Goal: Information Seeking & Learning: Check status

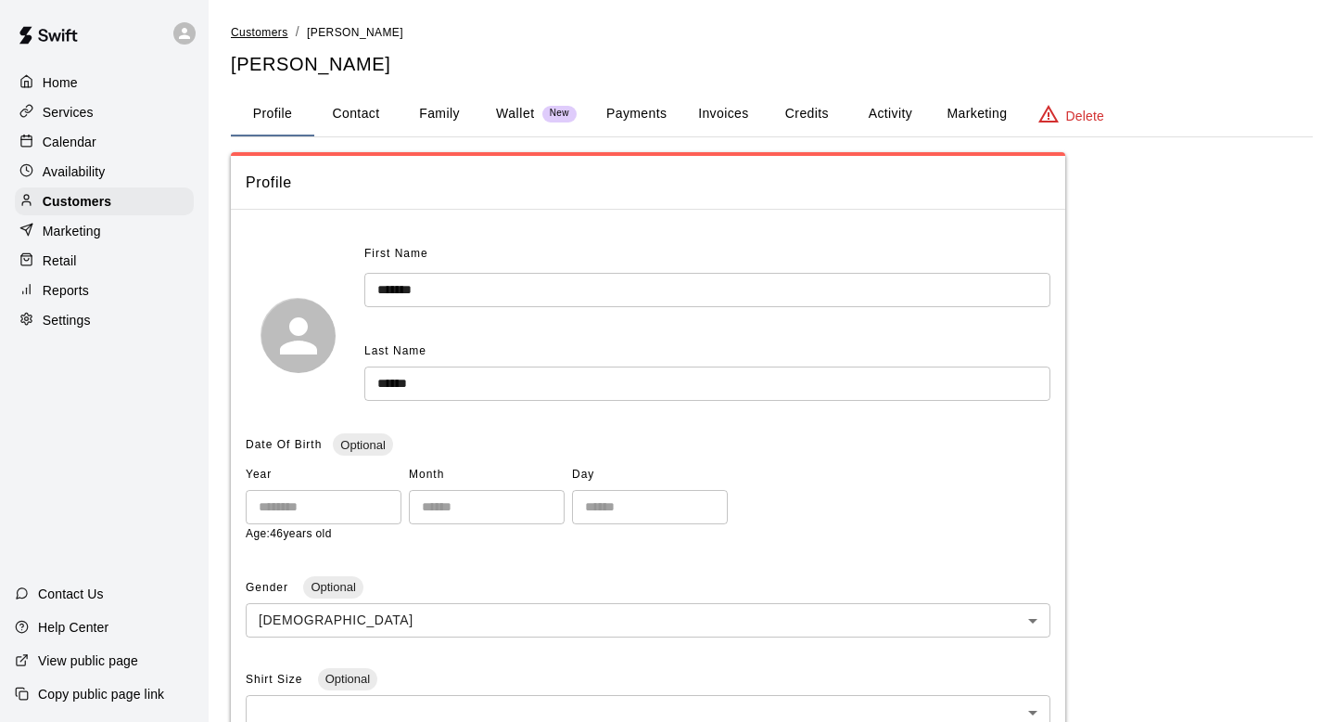
click at [267, 32] on span "Customers" at bounding box center [259, 32] width 57 height 13
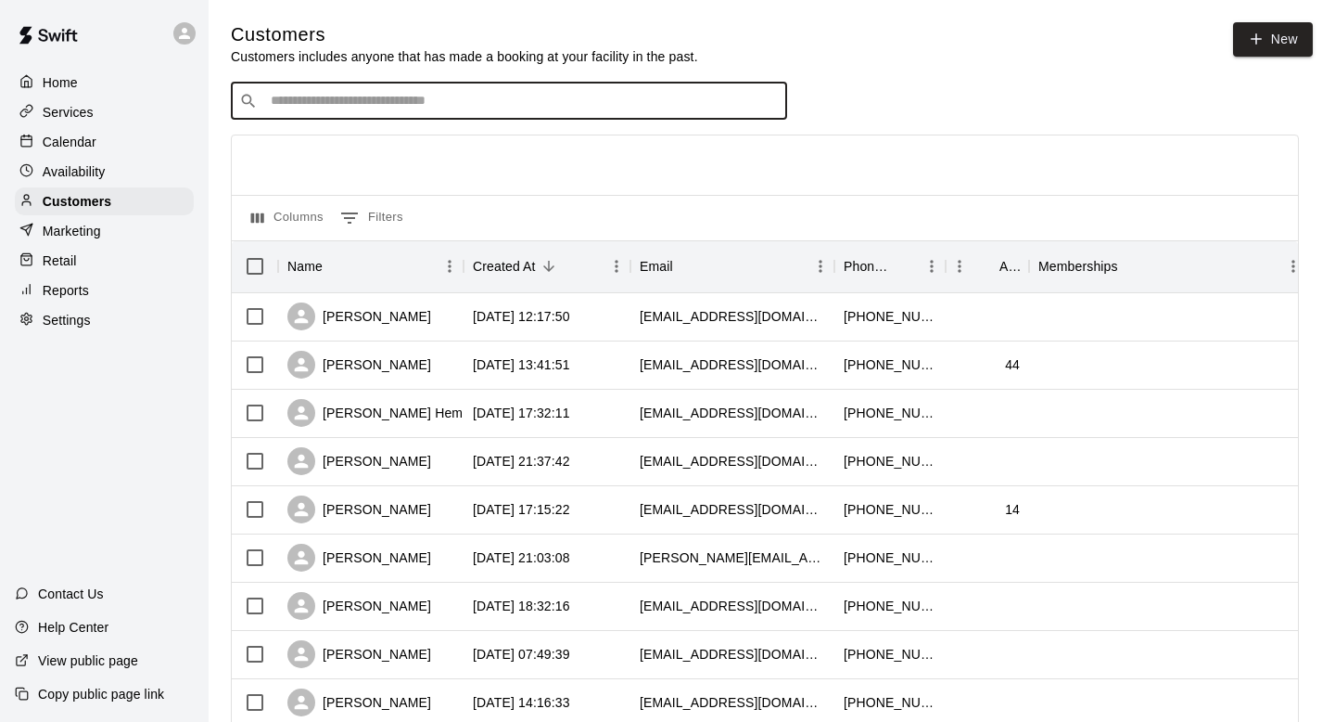
click at [371, 103] on input "Search customers by name or email" at bounding box center [522, 101] width 514 height 19
type input "*******"
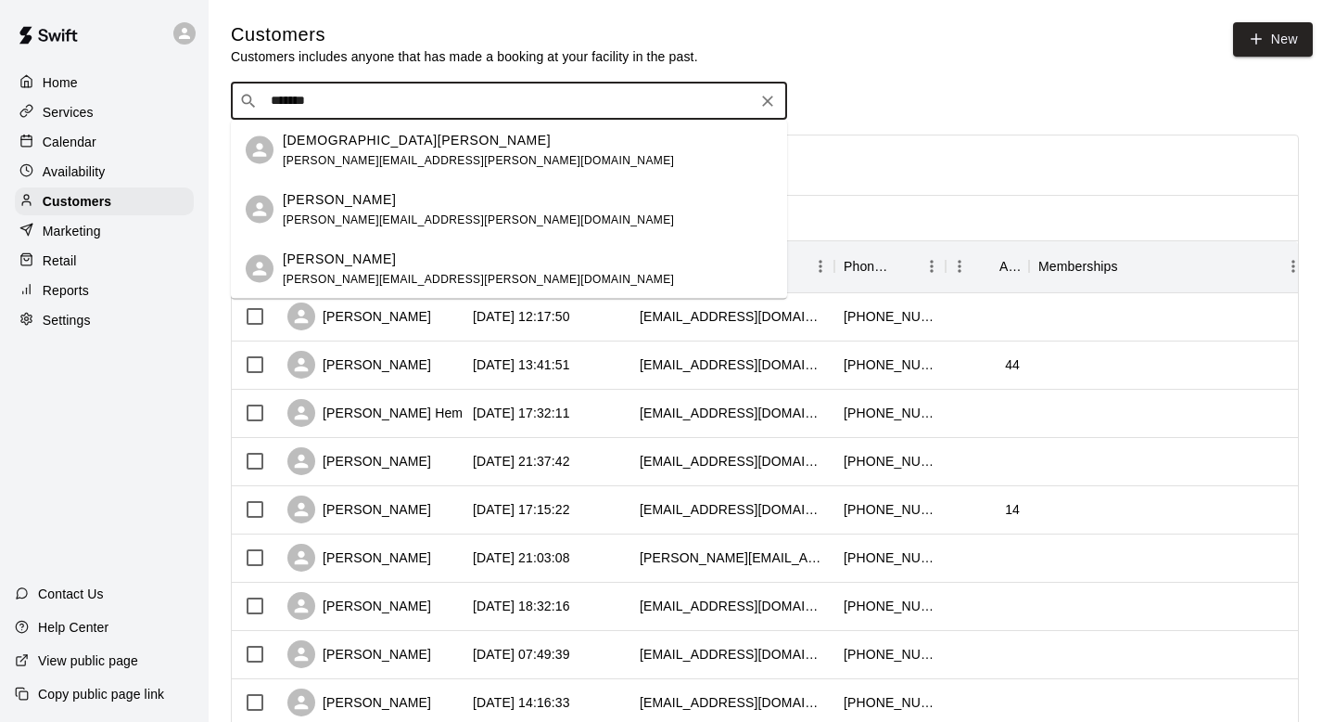
click at [375, 160] on span "[PERSON_NAME][EMAIL_ADDRESS][PERSON_NAME][DOMAIN_NAME]" at bounding box center [478, 159] width 391 height 13
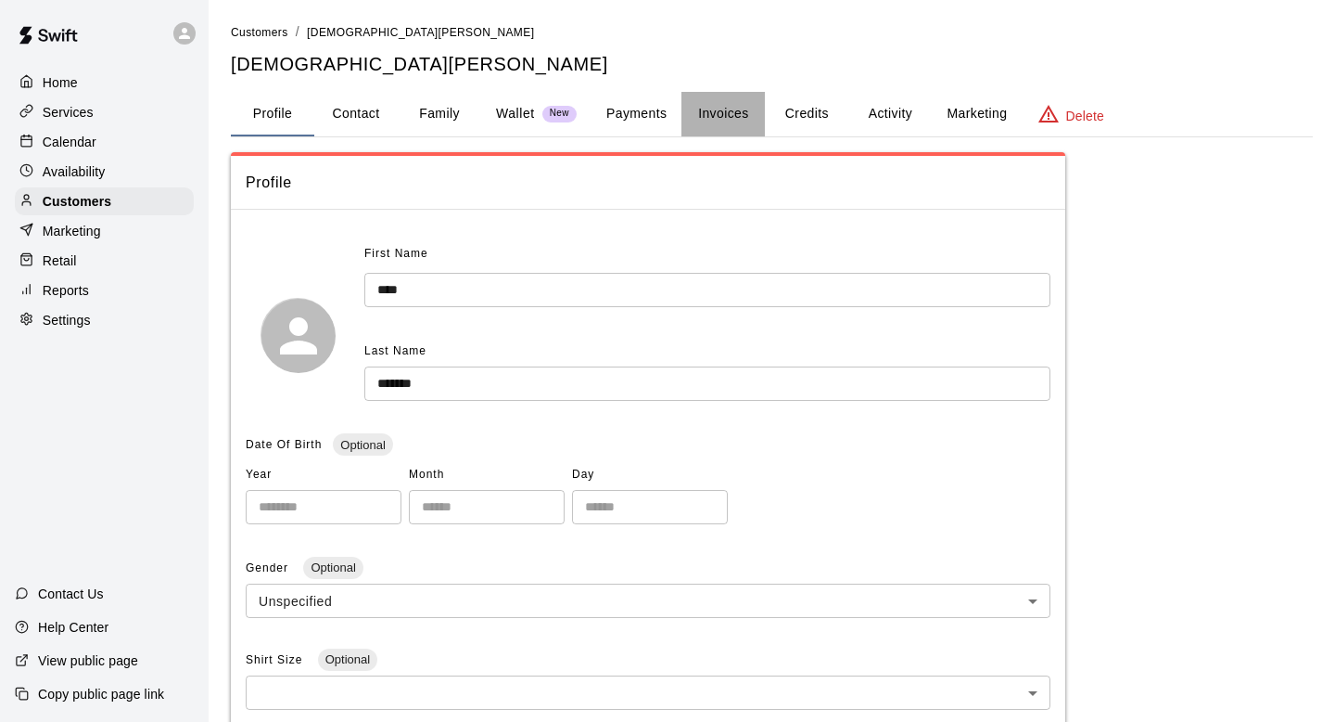
click at [710, 113] on button "Invoices" at bounding box center [723, 114] width 83 height 45
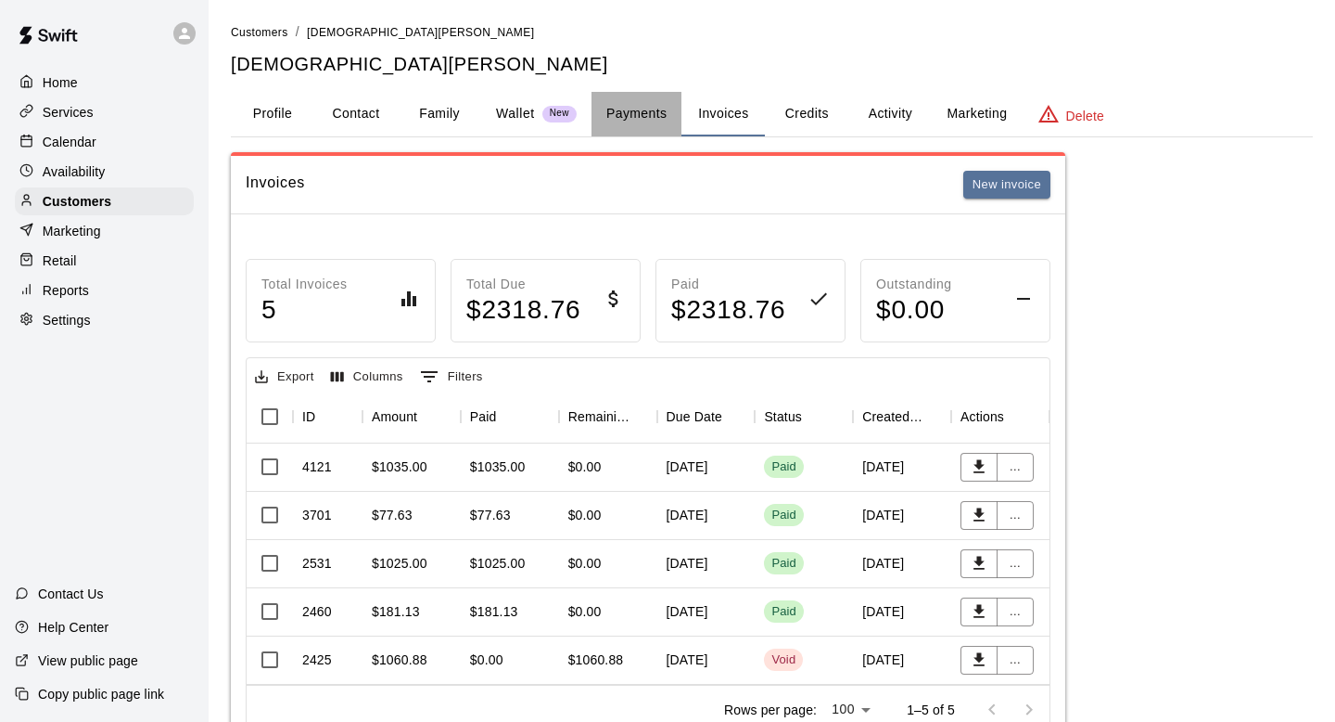
click at [612, 125] on button "Payments" at bounding box center [637, 114] width 90 height 45
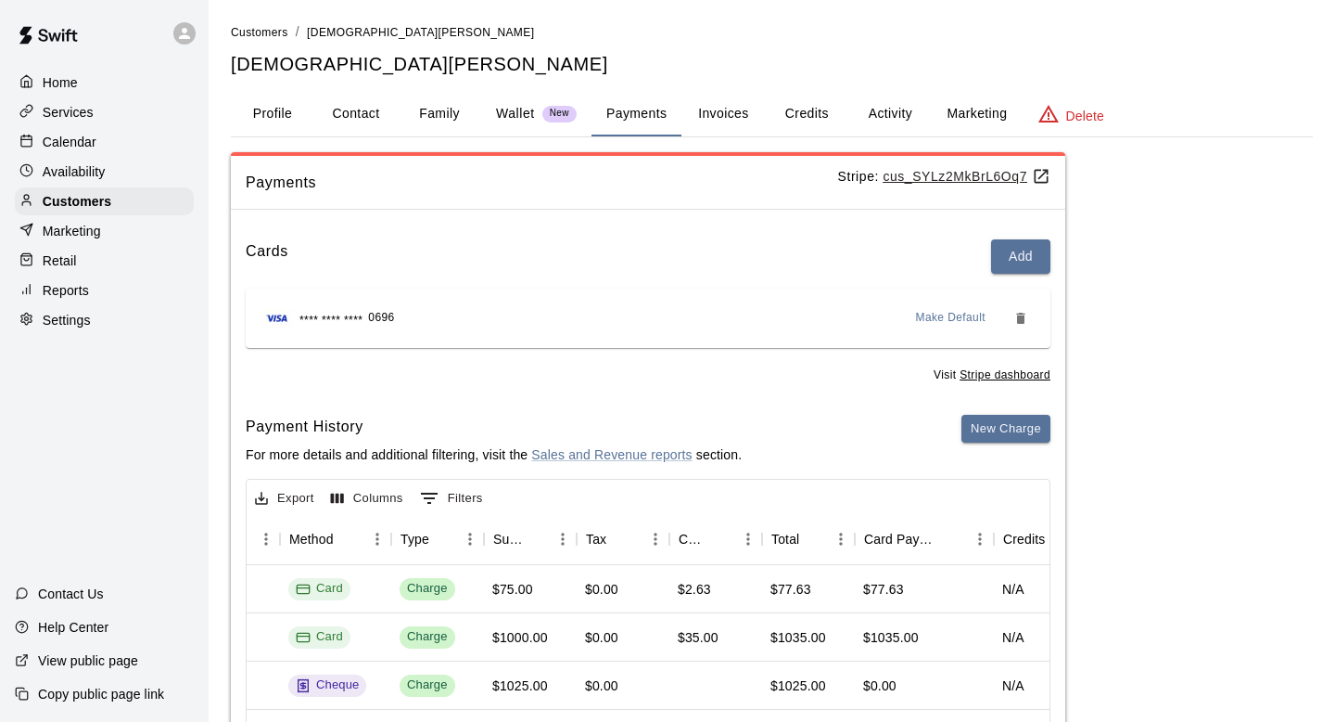
scroll to position [0, 540]
click at [271, 29] on span "Customers" at bounding box center [259, 32] width 57 height 13
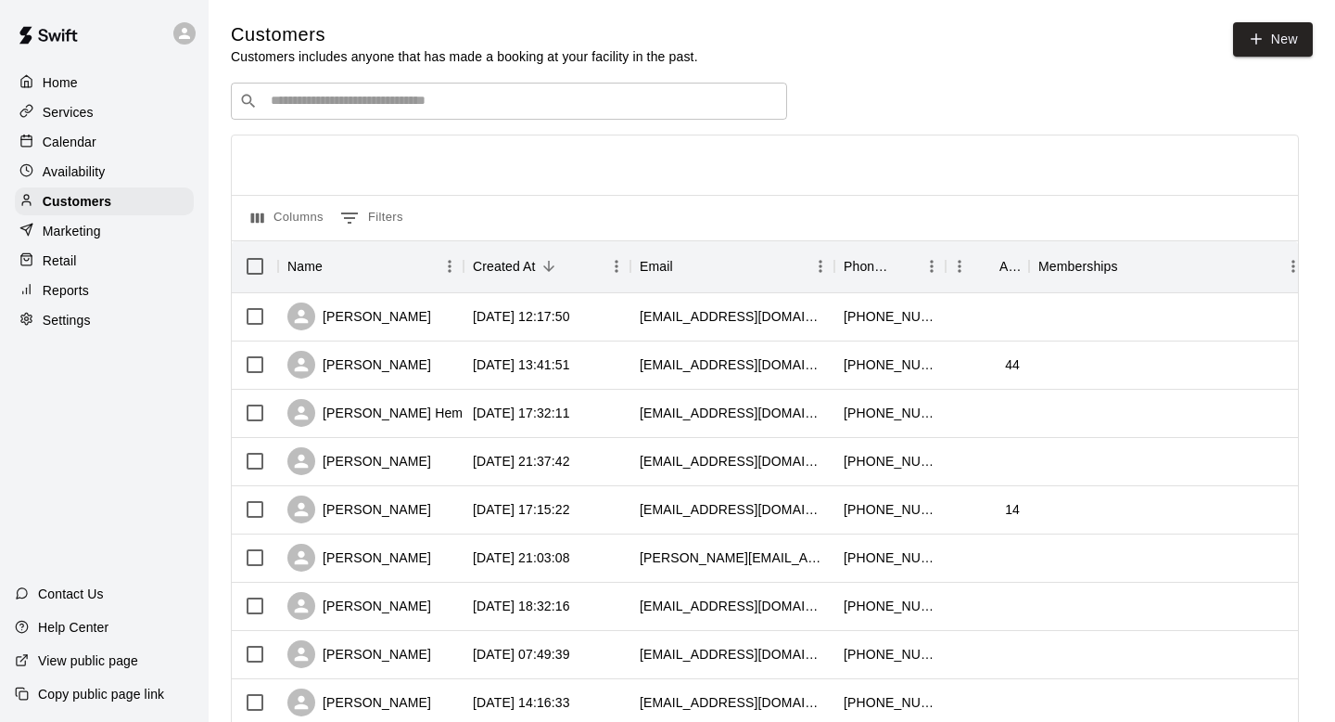
click at [333, 109] on input "Search customers by name or email" at bounding box center [522, 101] width 514 height 19
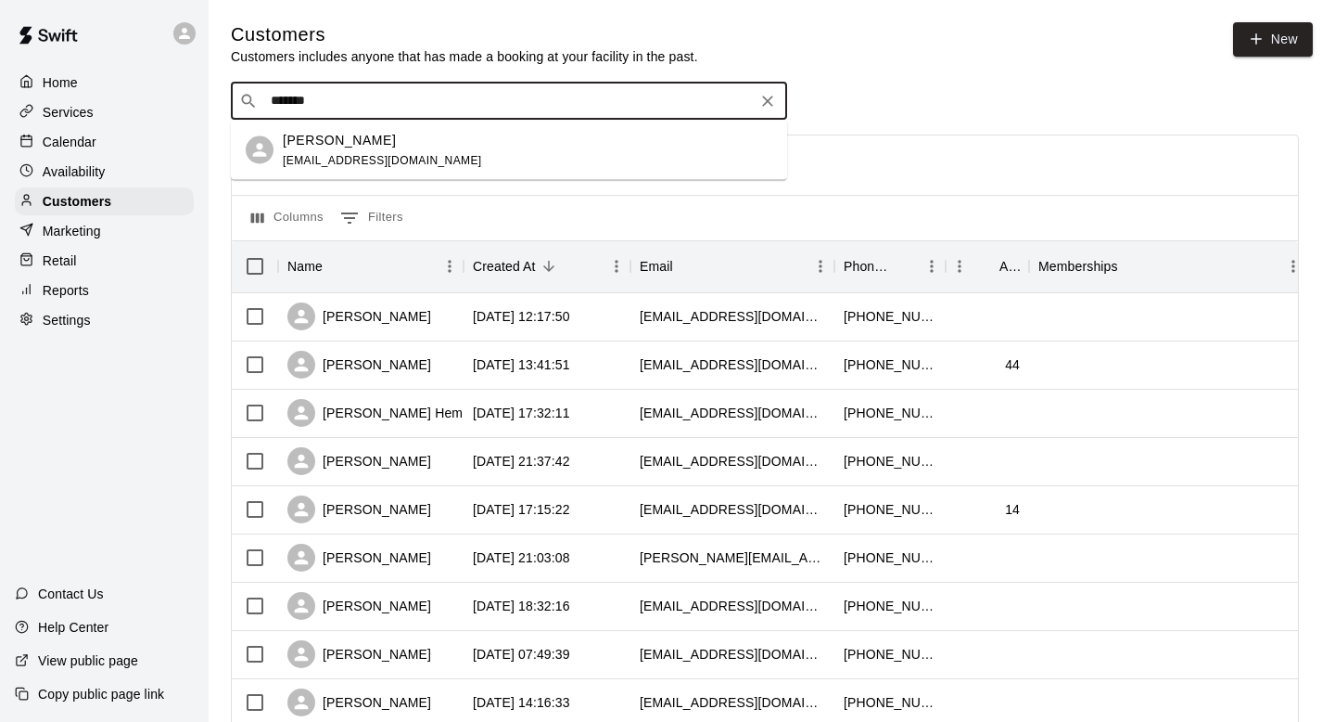
type input "********"
click at [327, 164] on span "[EMAIL_ADDRESS][DOMAIN_NAME]" at bounding box center [382, 159] width 199 height 13
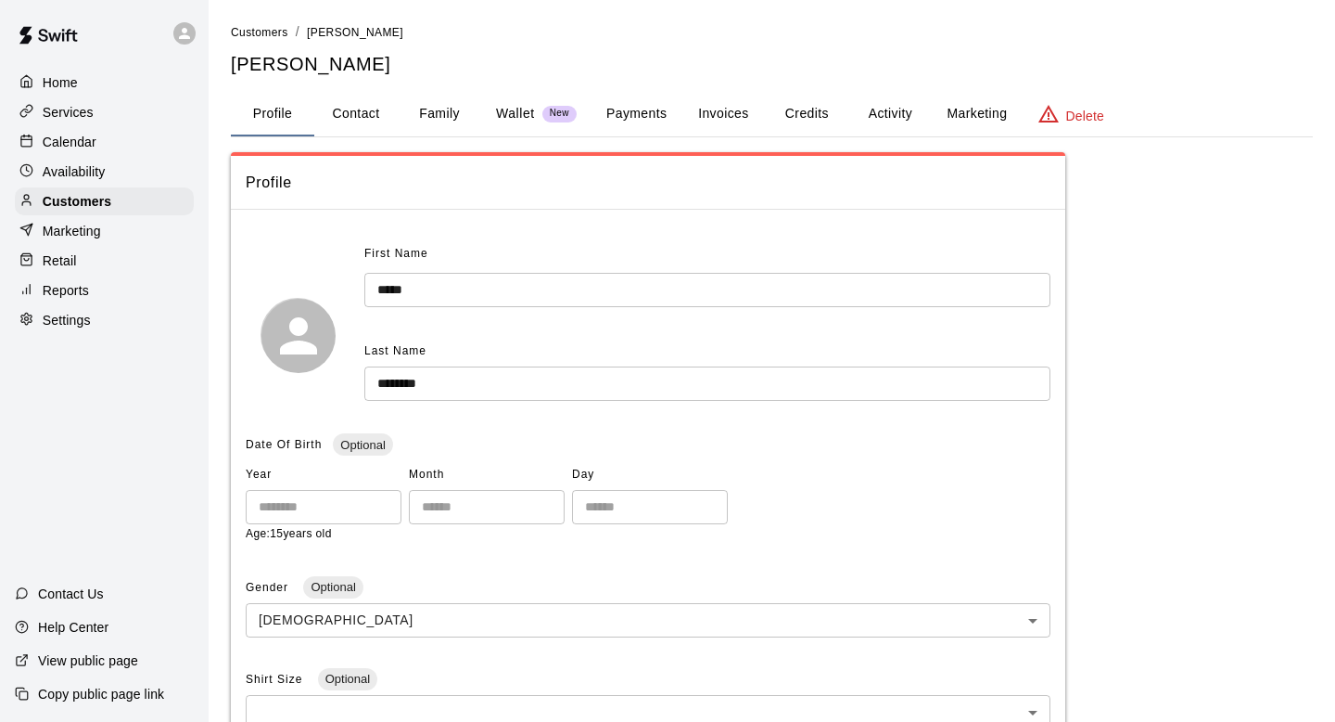
click at [638, 116] on button "Payments" at bounding box center [637, 114] width 90 height 45
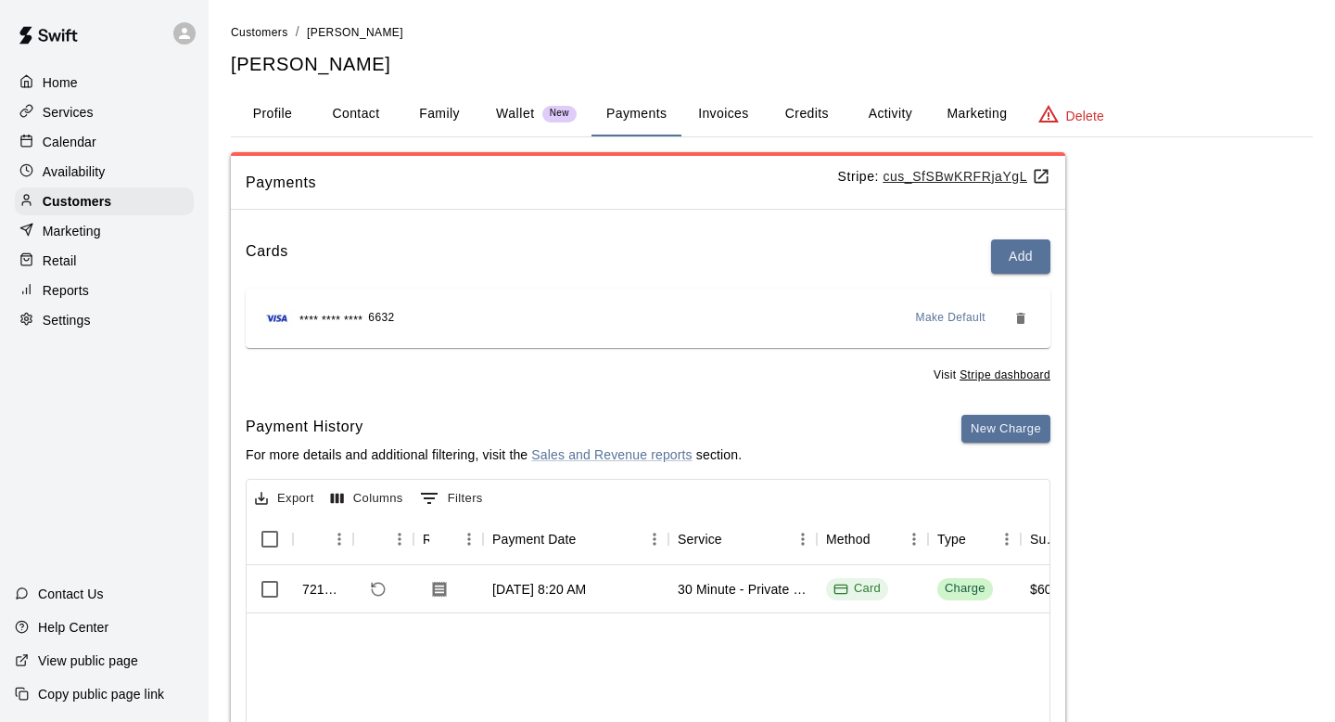
click at [721, 122] on button "Invoices" at bounding box center [723, 114] width 83 height 45
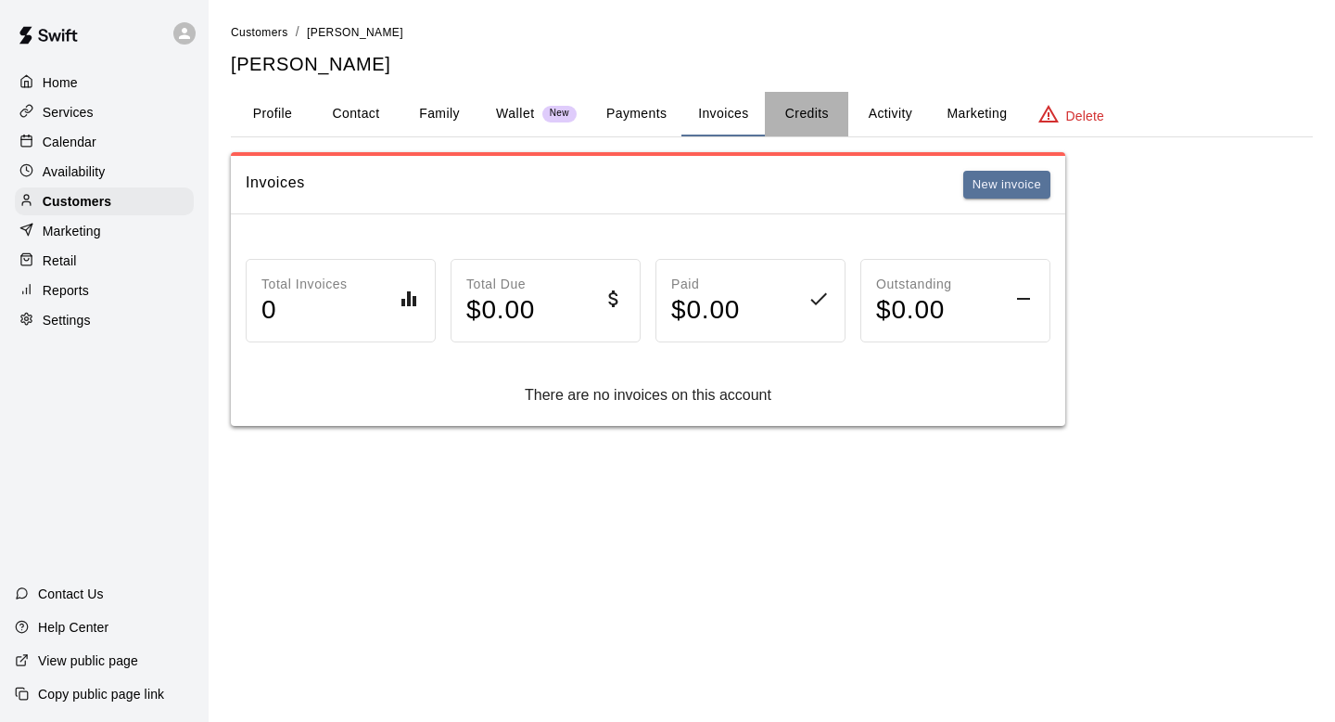
click at [807, 115] on button "Credits" at bounding box center [806, 114] width 83 height 45
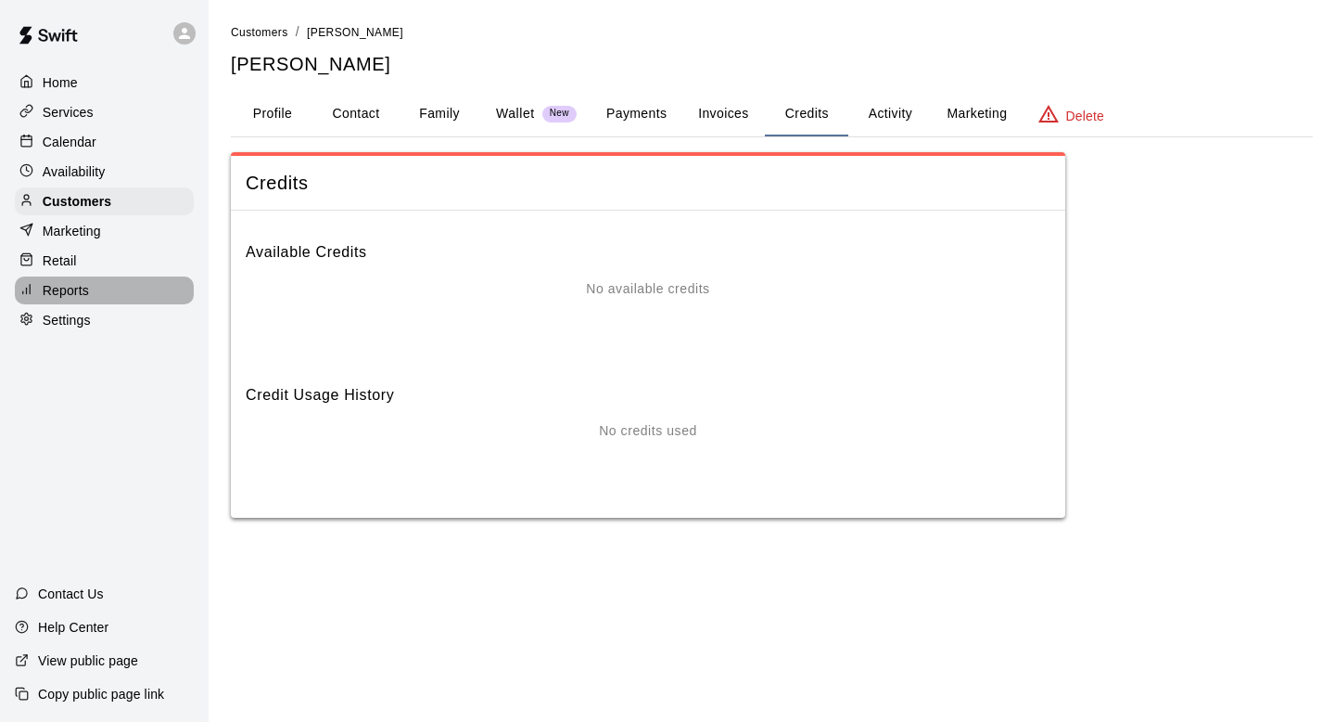
click at [109, 286] on div "Reports" at bounding box center [104, 290] width 179 height 28
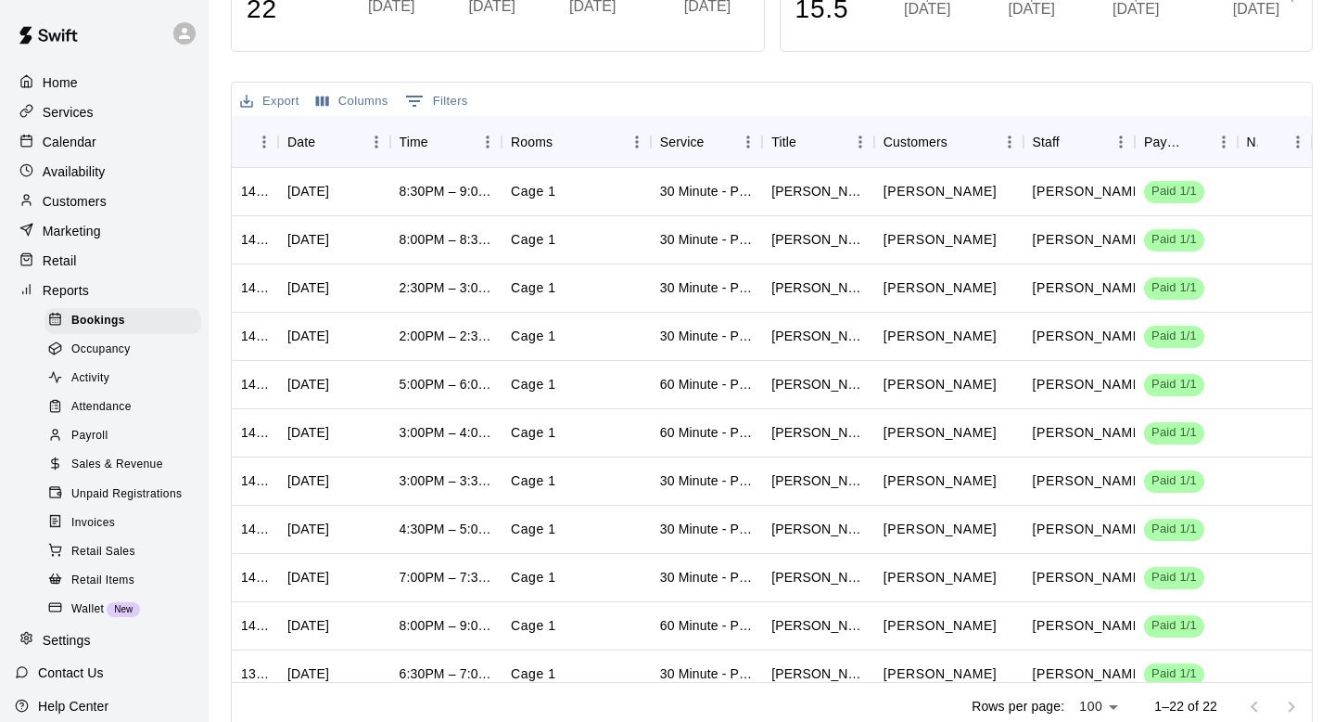
scroll to position [411, 0]
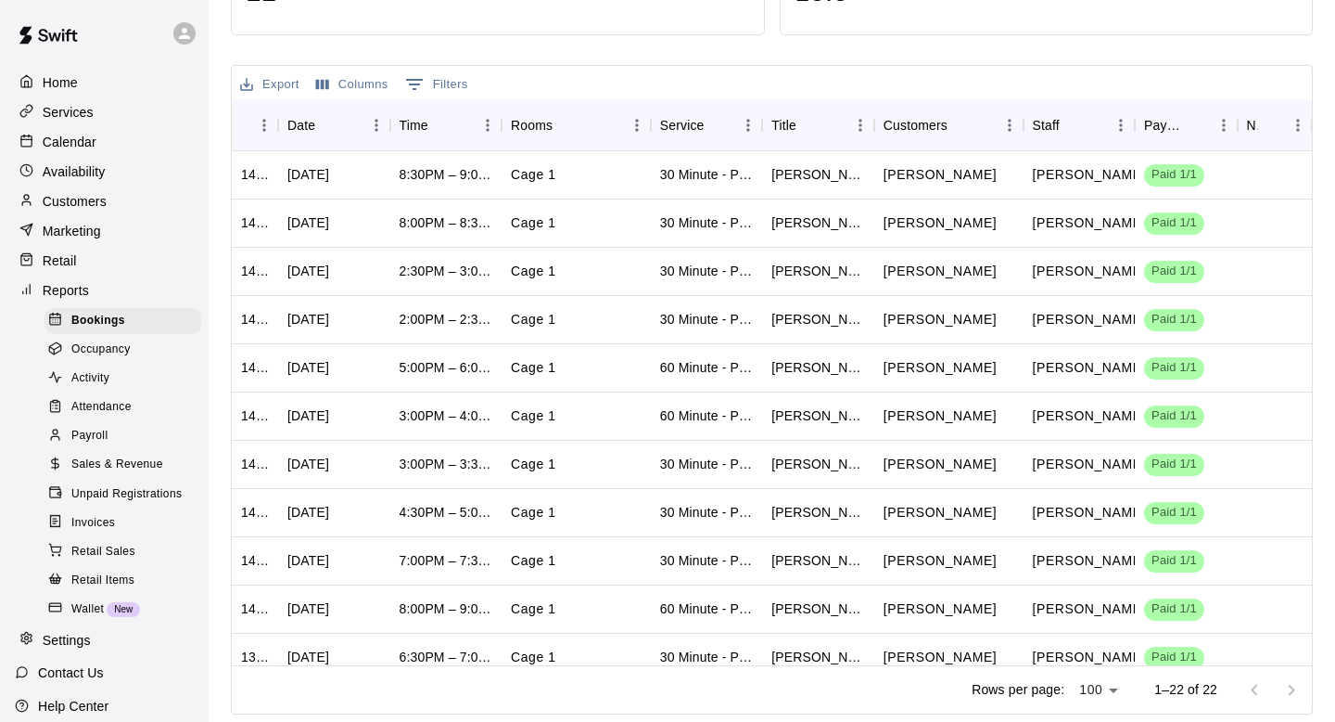
click at [128, 358] on span "Occupancy" at bounding box center [100, 349] width 59 height 19
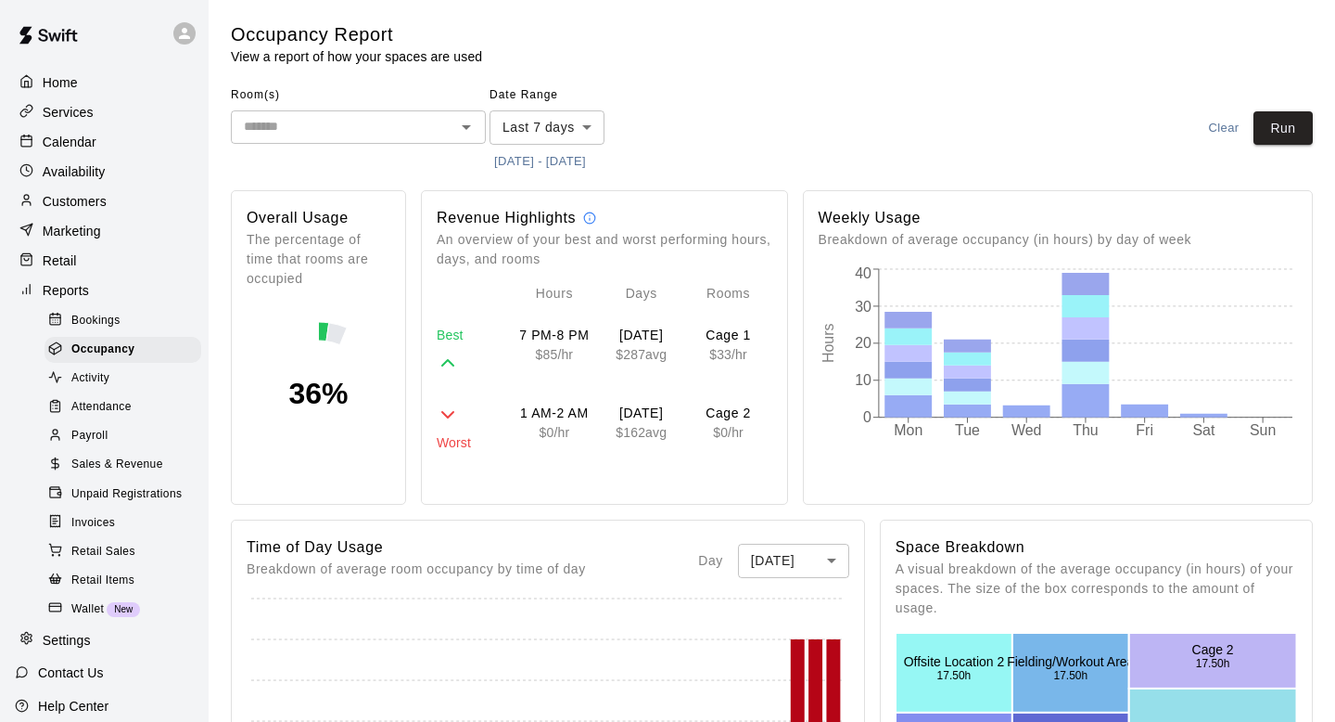
click at [283, 168] on div "Room(s) ​" at bounding box center [358, 129] width 255 height 96
click at [109, 385] on div "Activity" at bounding box center [123, 378] width 157 height 26
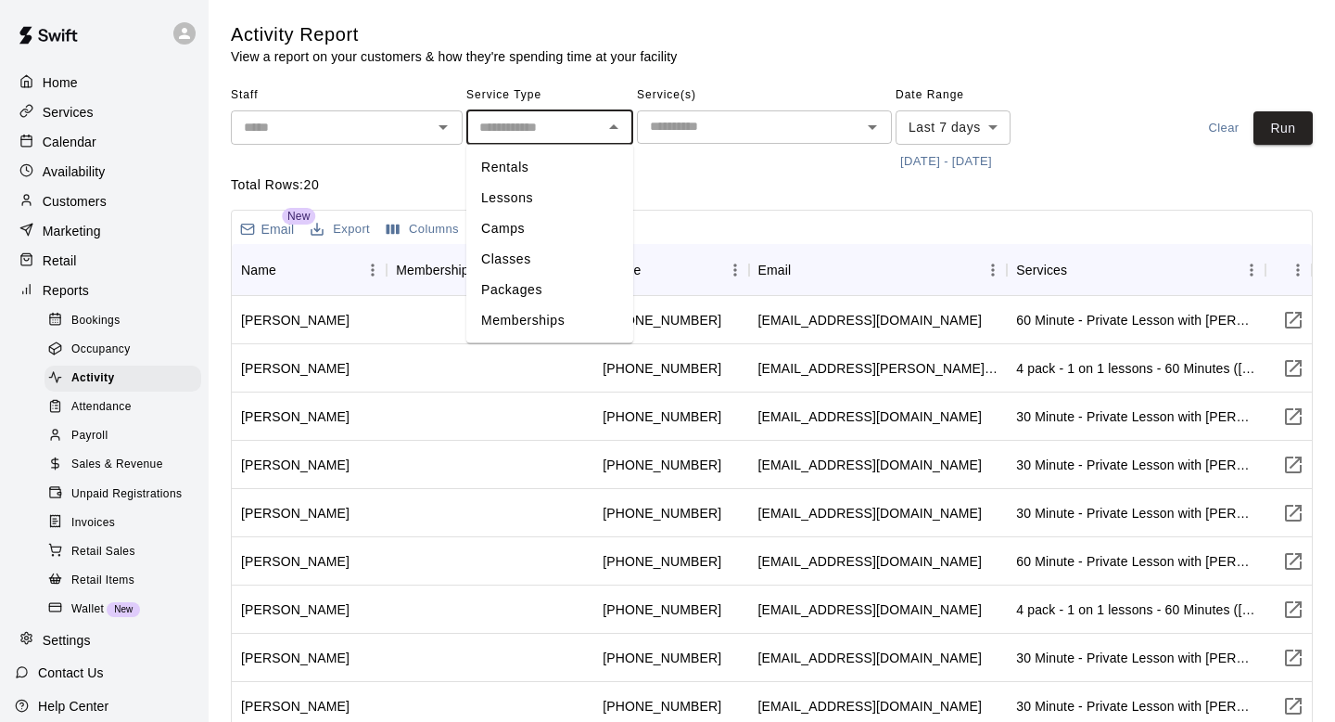
click at [538, 134] on input "text" at bounding box center [534, 127] width 125 height 23
click at [451, 172] on div "Staff ​" at bounding box center [347, 129] width 232 height 96
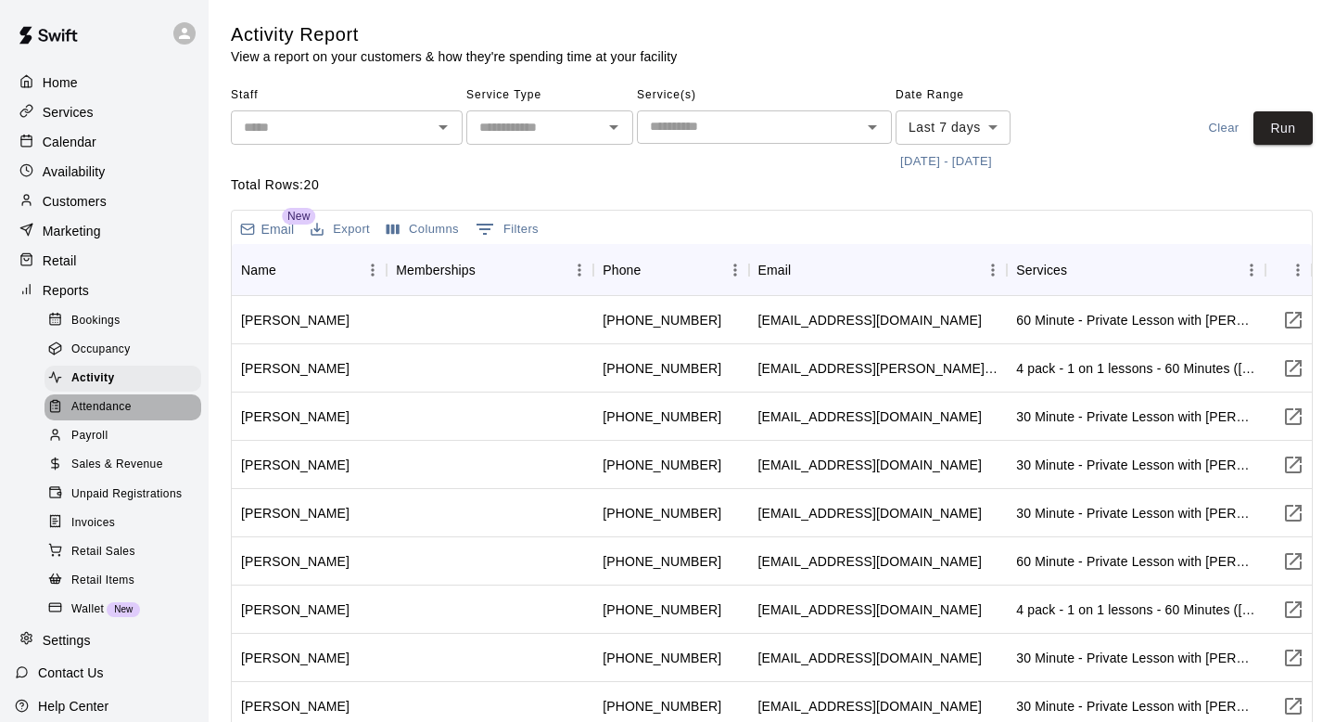
click at [124, 415] on span "Attendance" at bounding box center [101, 407] width 60 height 19
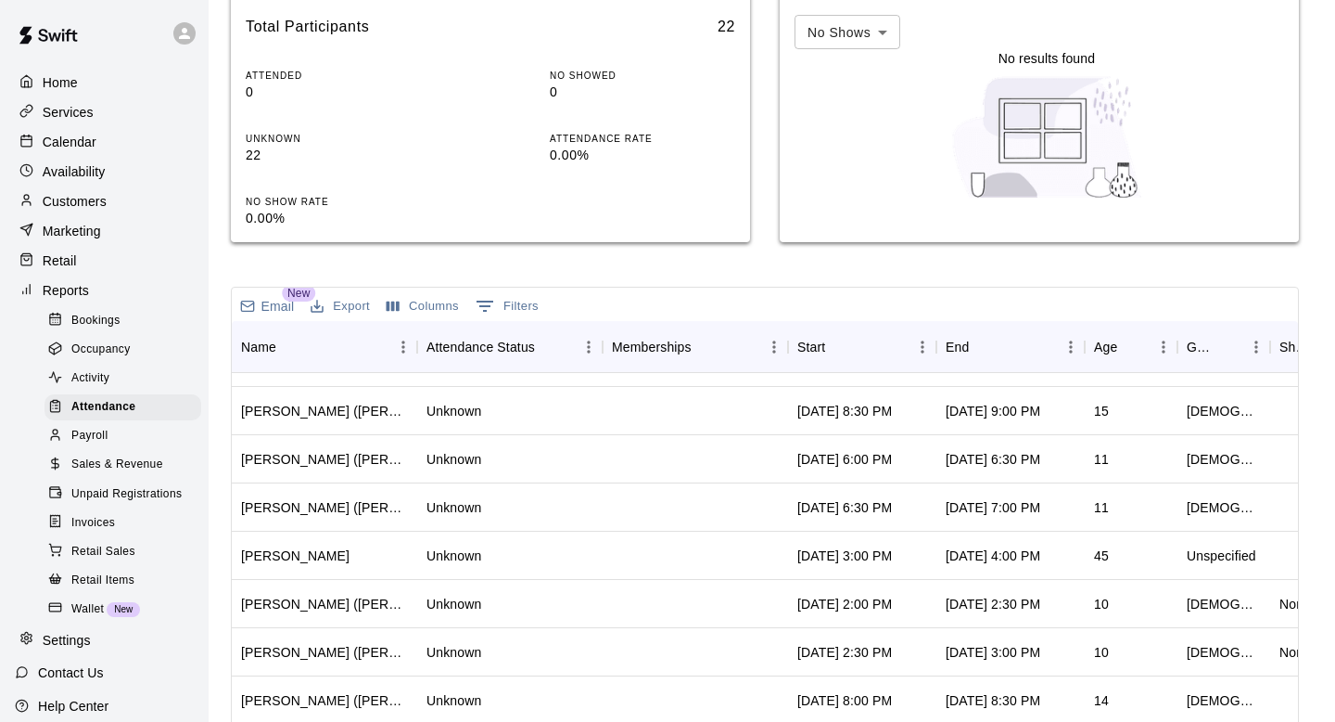
scroll to position [150, 0]
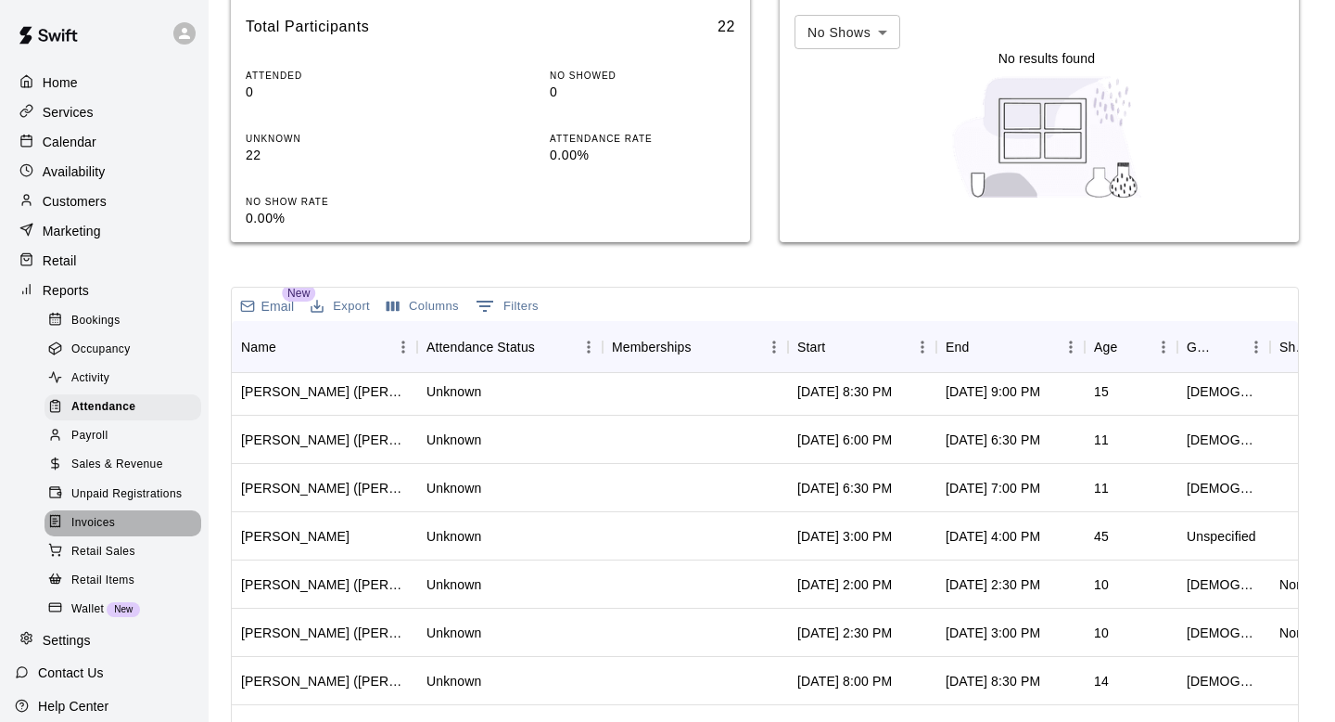
click at [121, 517] on div "Invoices" at bounding box center [123, 523] width 157 height 26
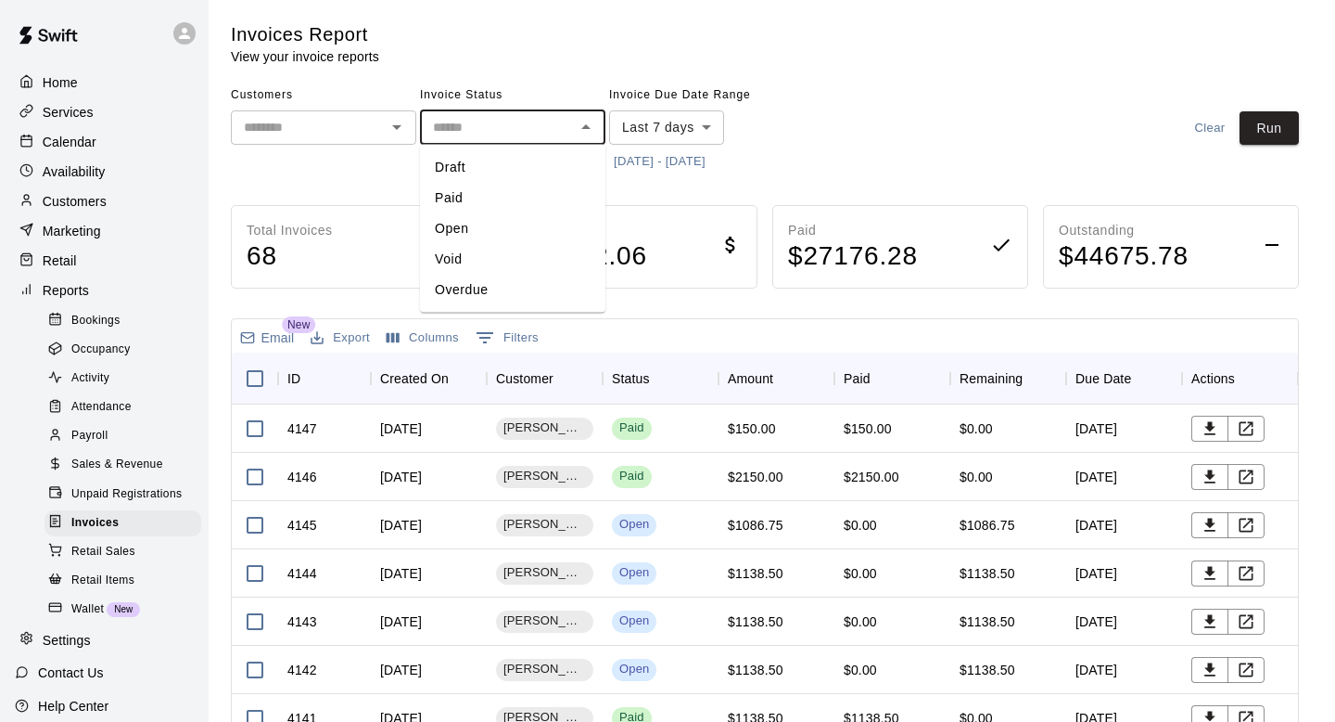
click at [497, 135] on input "text" at bounding box center [498, 127] width 144 height 23
click at [492, 222] on li "Open" at bounding box center [512, 228] width 185 height 31
type input "****"
click at [706, 131] on body "Home Services Calendar Availability Customers Marketing Retail Reports Bookings…" at bounding box center [667, 487] width 1335 height 975
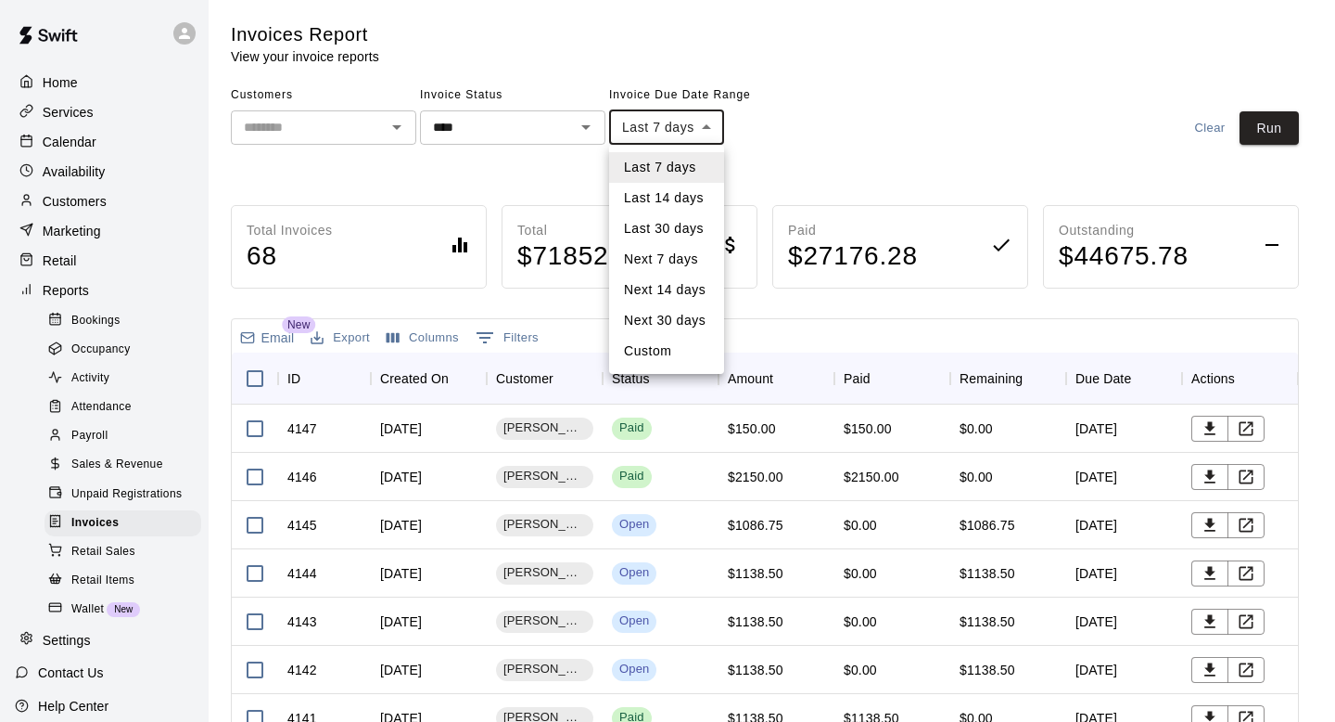
click at [1276, 126] on div at bounding box center [667, 361] width 1335 height 722
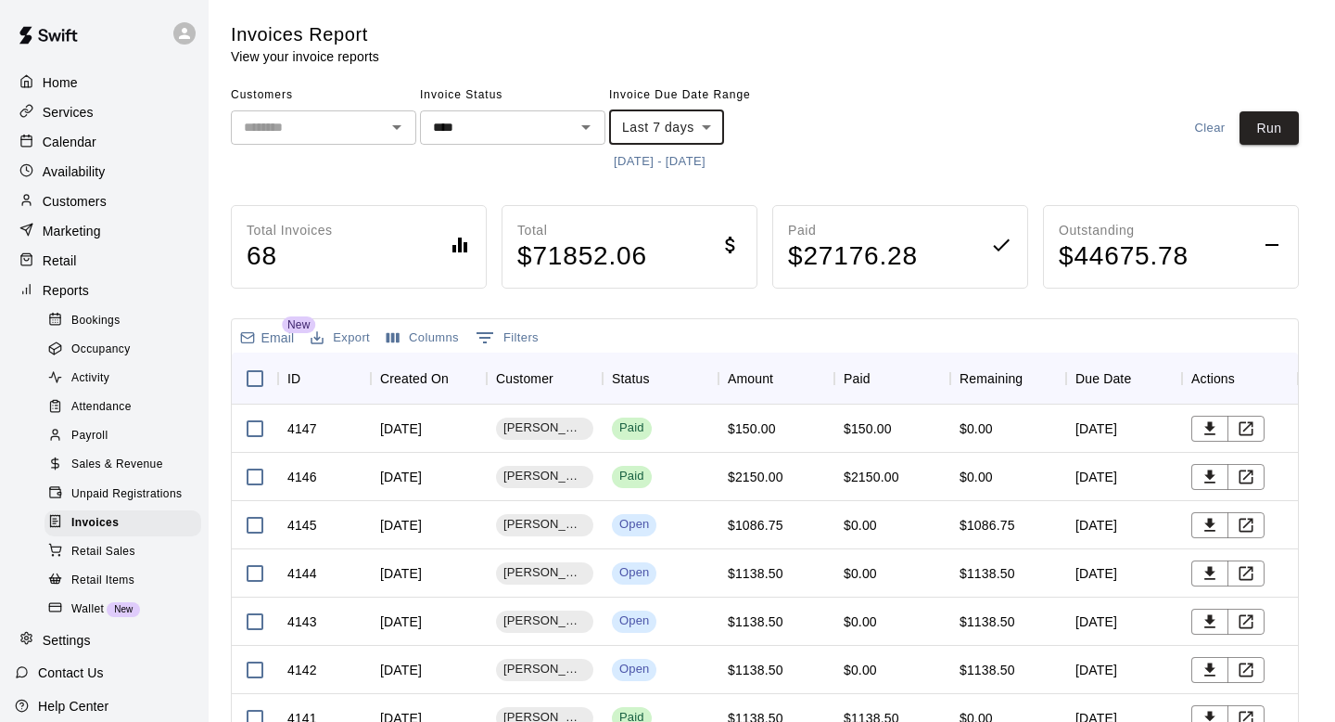
click at [708, 134] on body "Home Services Calendar Availability Customers Marketing Retail Reports Bookings…" at bounding box center [667, 487] width 1335 height 975
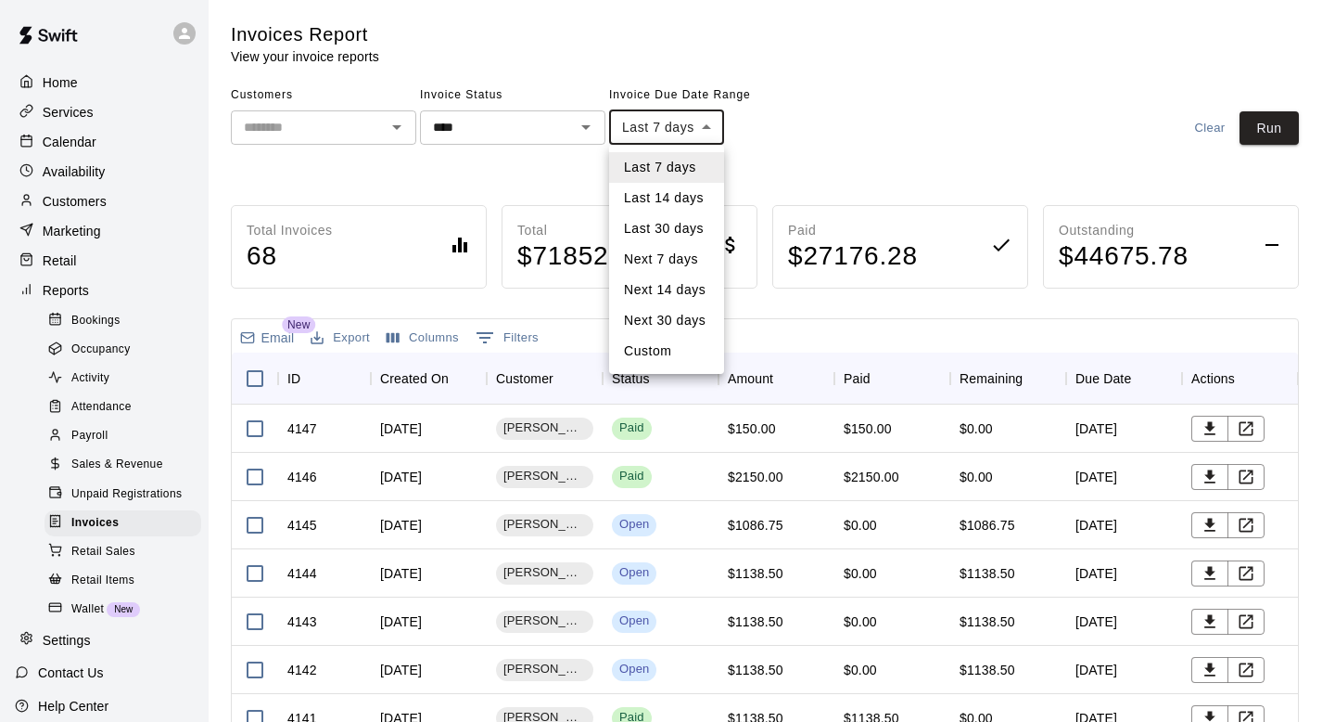
click at [702, 235] on li "Last 30 days" at bounding box center [666, 228] width 115 height 31
type input "*****"
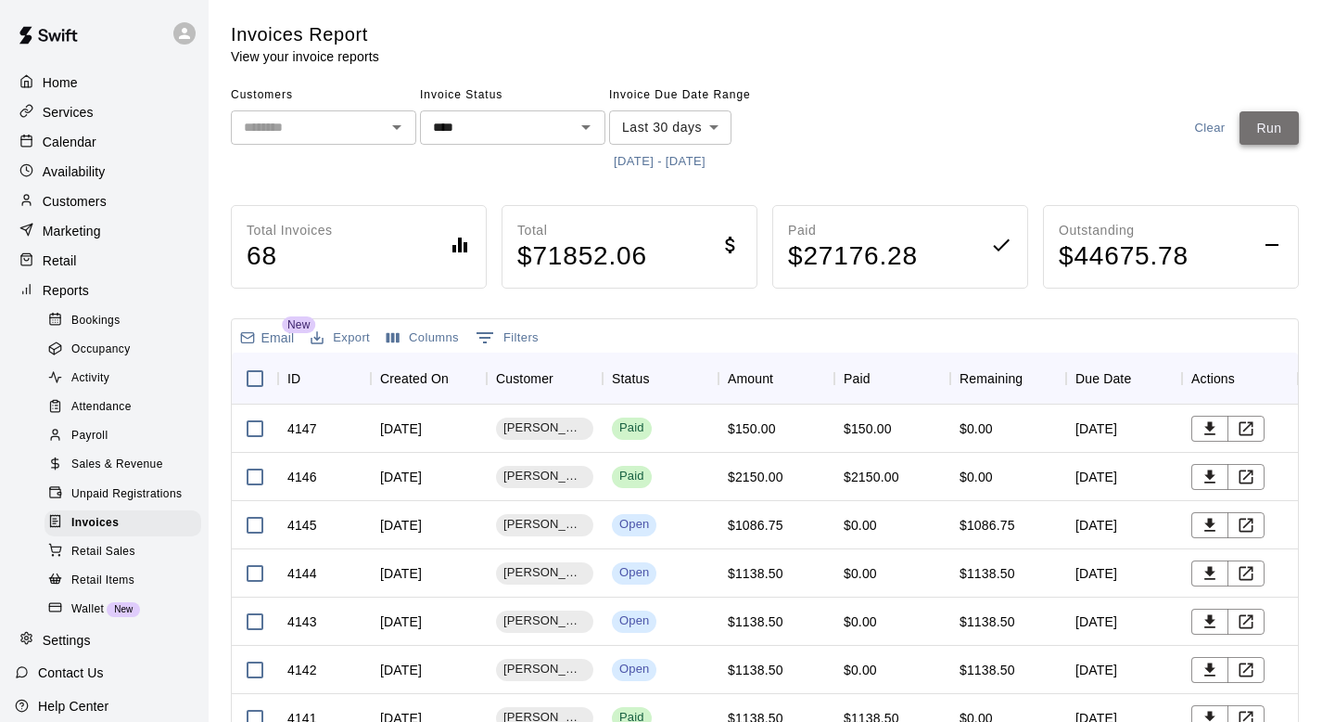
click at [1283, 129] on button "Run" at bounding box center [1269, 128] width 59 height 34
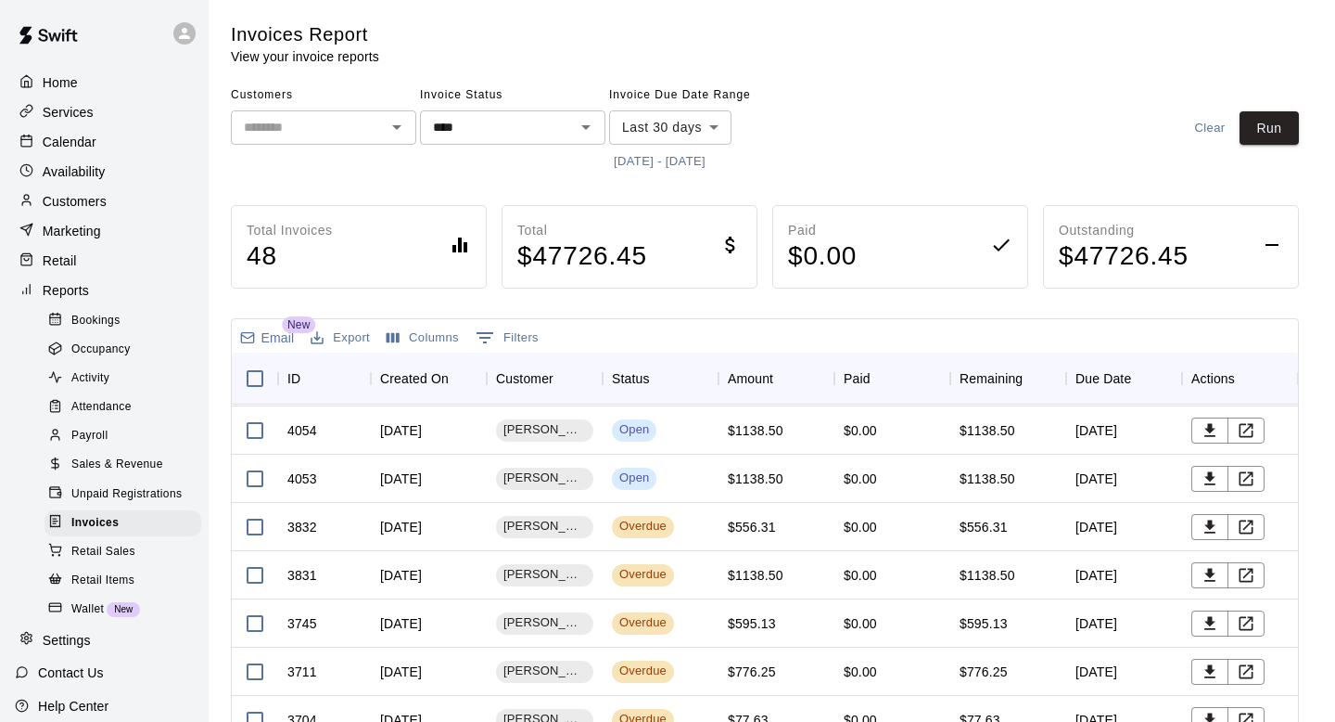
scroll to position [1801, 0]
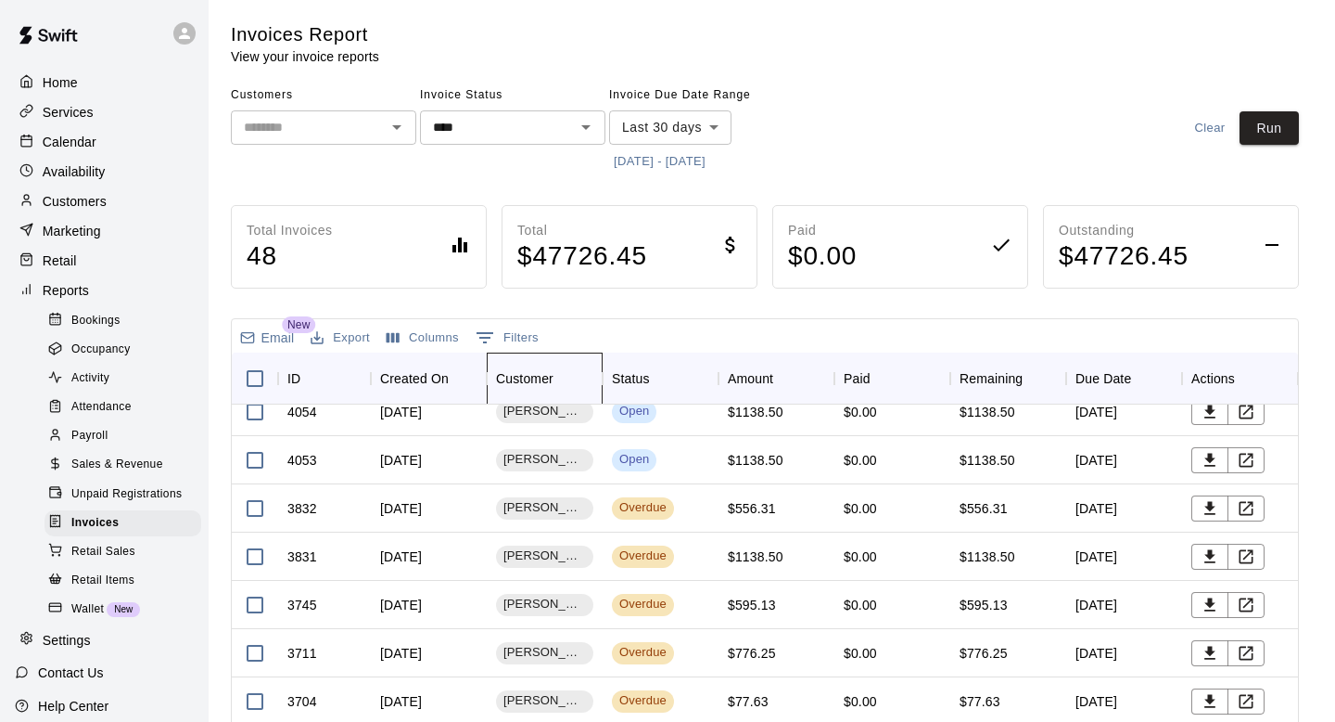
drag, startPoint x: 608, startPoint y: 375, endPoint x: 645, endPoint y: 377, distance: 37.2
click at [645, 377] on div "ID Created On Customer Status Amount Paid Remaining Due Date Actions" at bounding box center [765, 378] width 1067 height 52
click at [1244, 656] on icon "View Invoice" at bounding box center [1246, 653] width 19 height 19
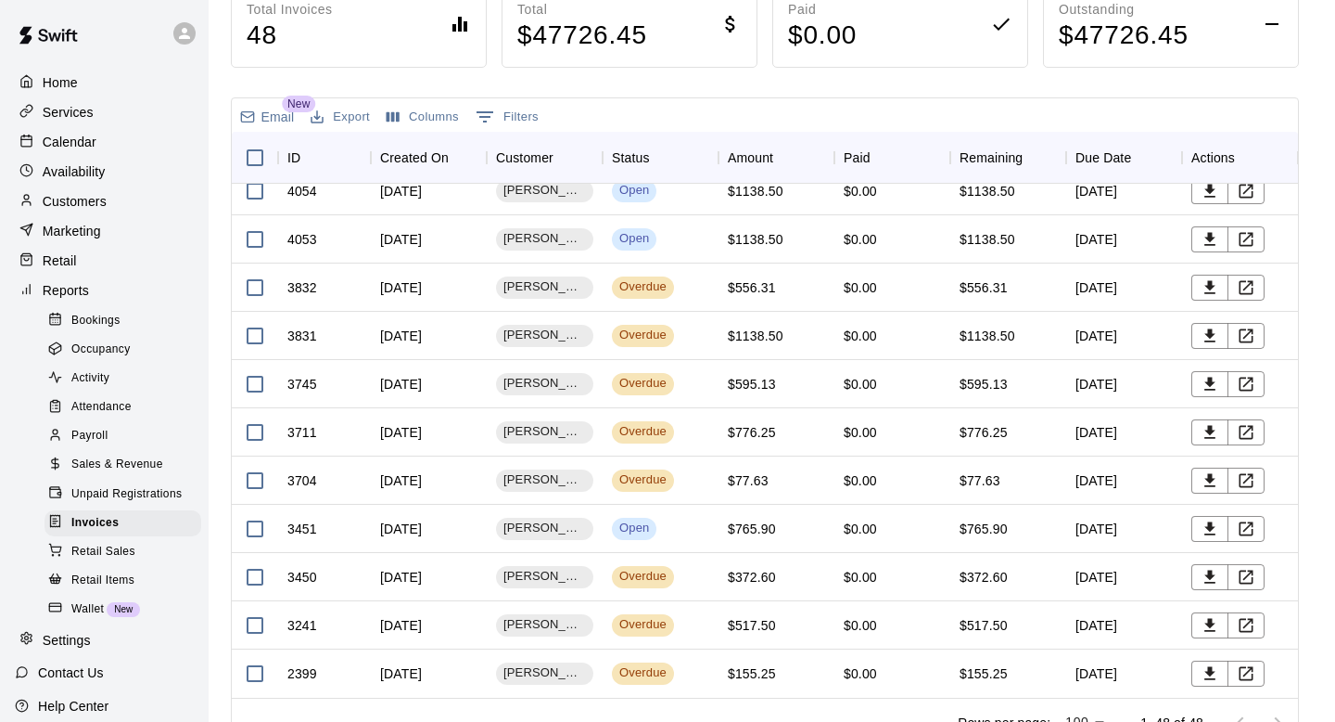
scroll to position [253, 0]
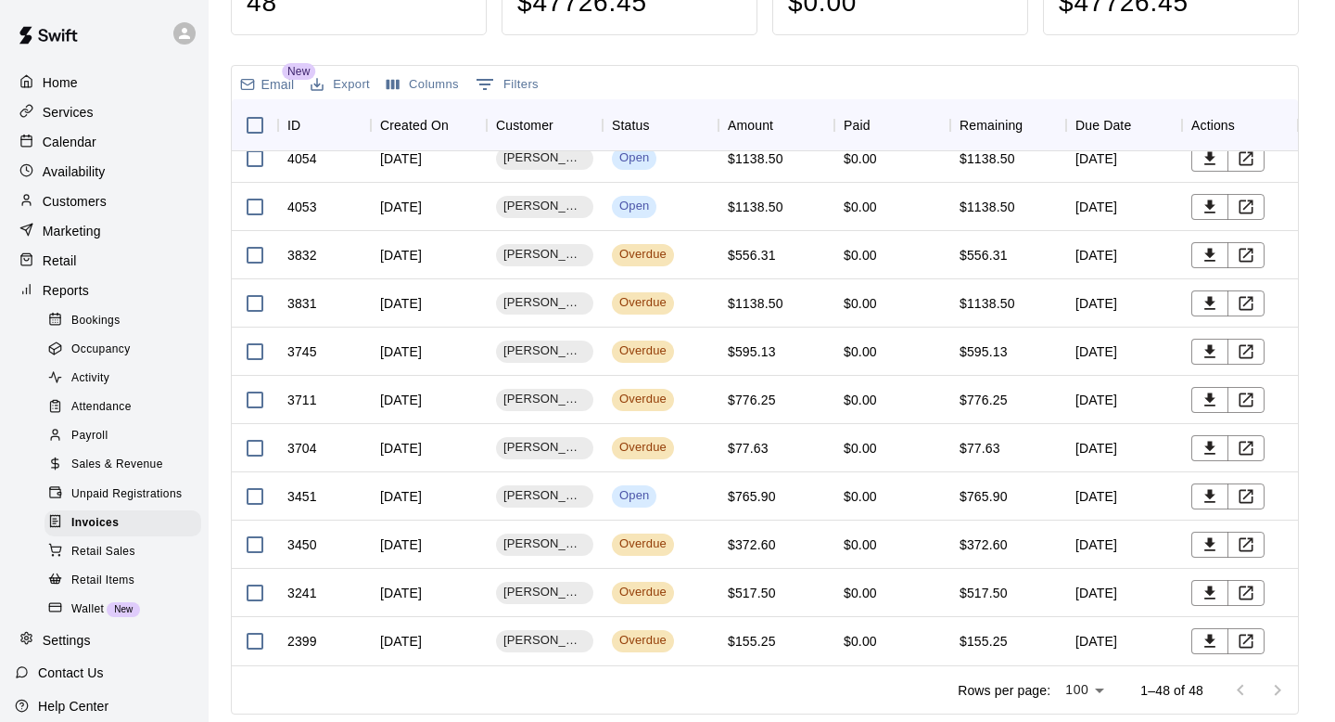
click at [1276, 686] on div at bounding box center [1259, 689] width 74 height 37
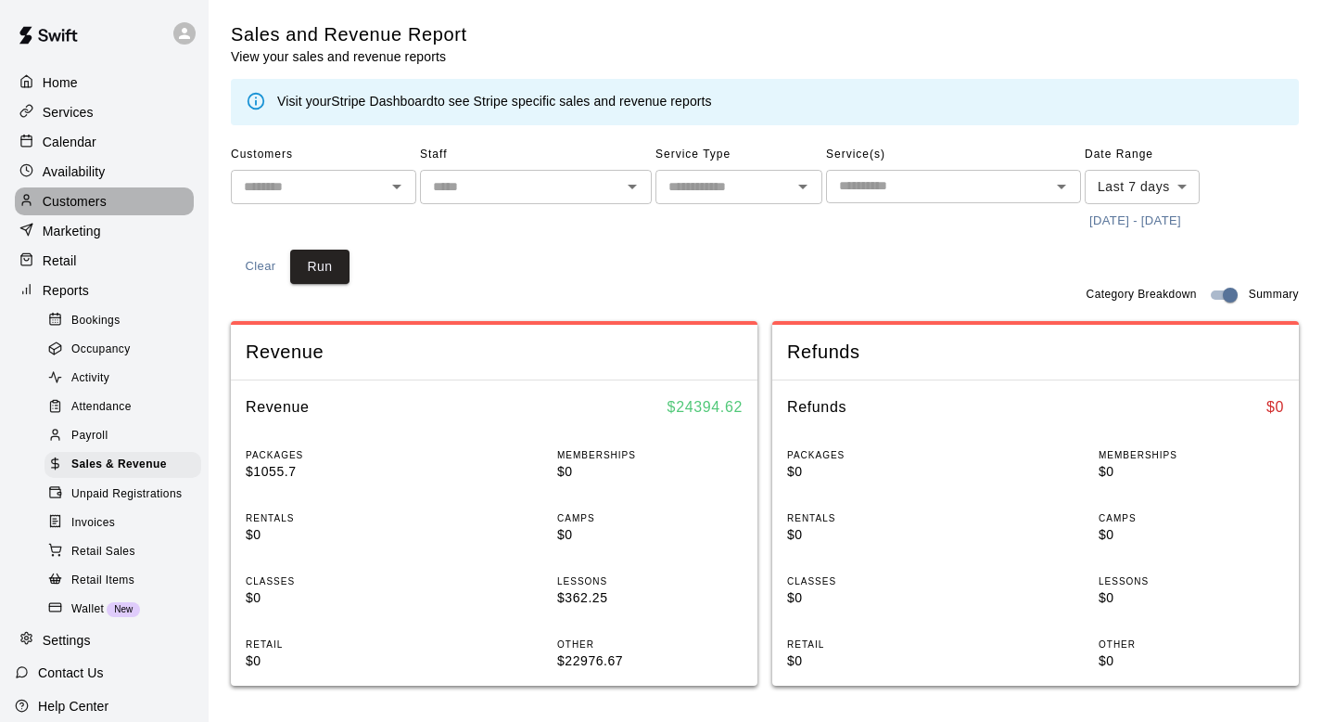
click at [72, 195] on p "Customers" at bounding box center [75, 201] width 64 height 19
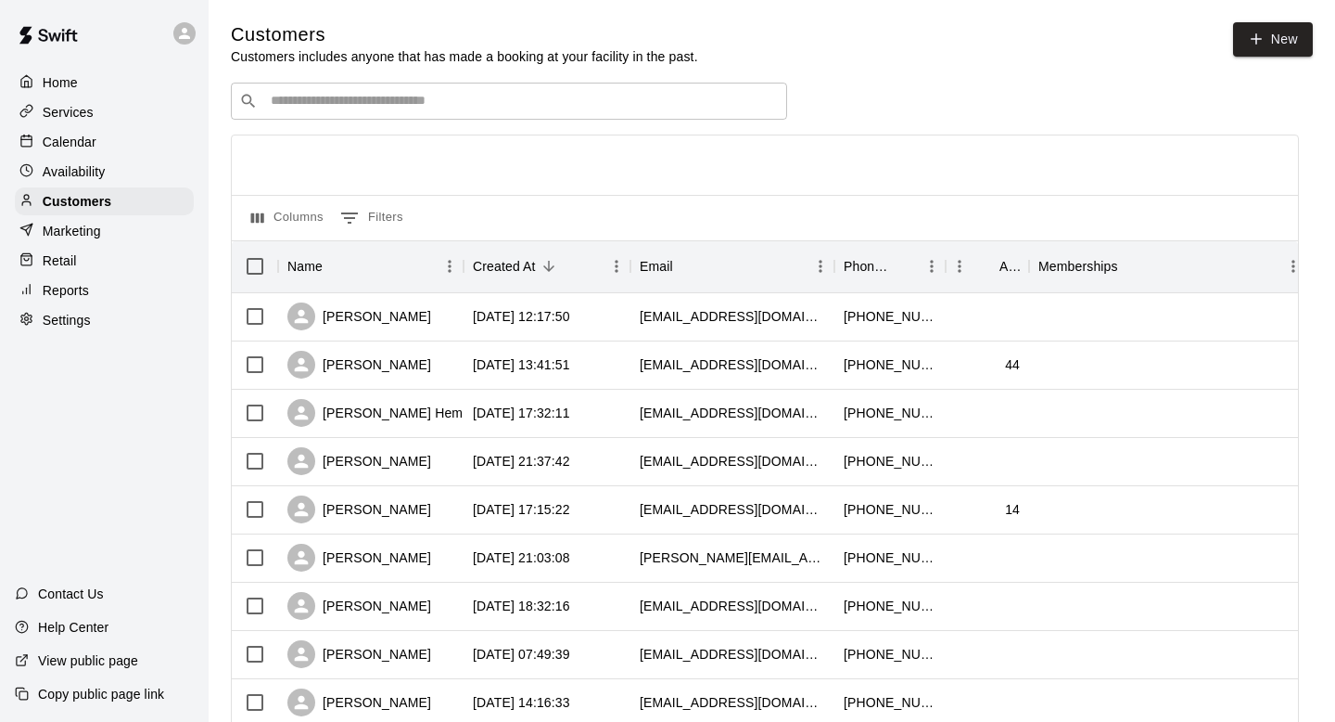
click at [276, 113] on div "​ ​" at bounding box center [509, 101] width 556 height 37
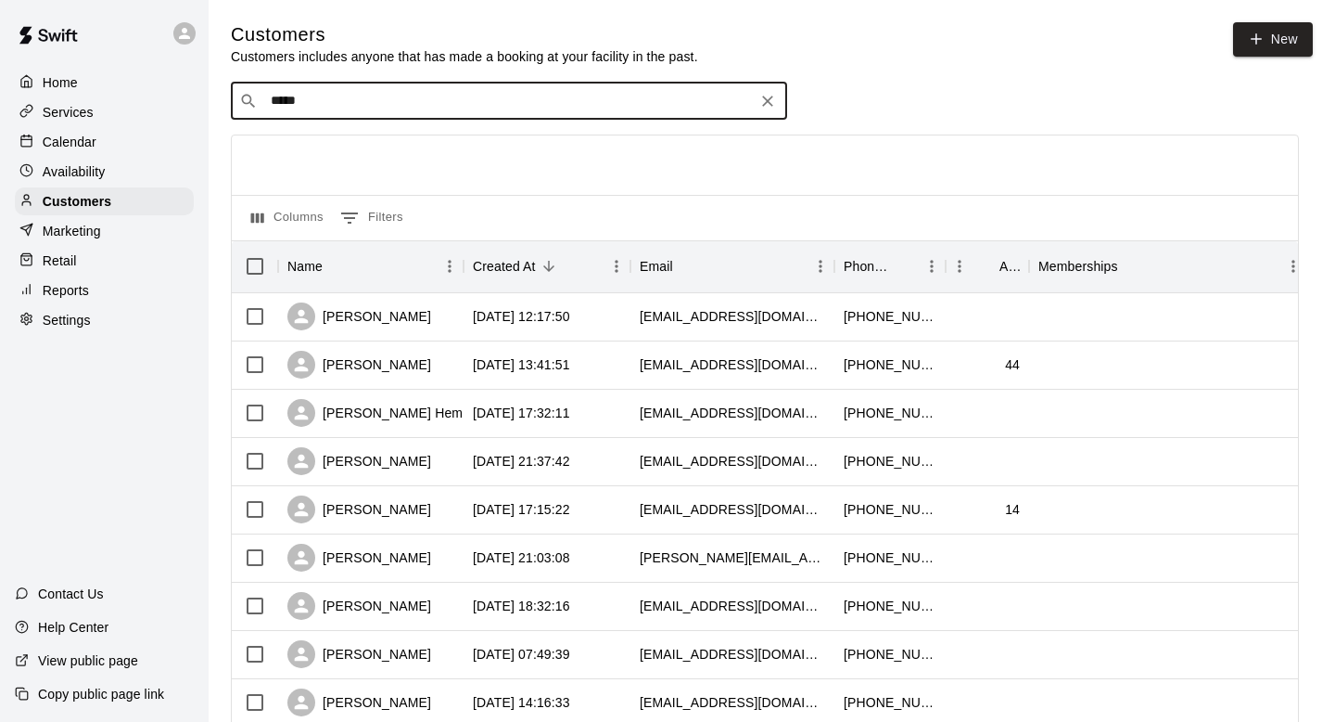
type input "******"
click at [336, 141] on p "[PERSON_NAME]" at bounding box center [339, 139] width 113 height 19
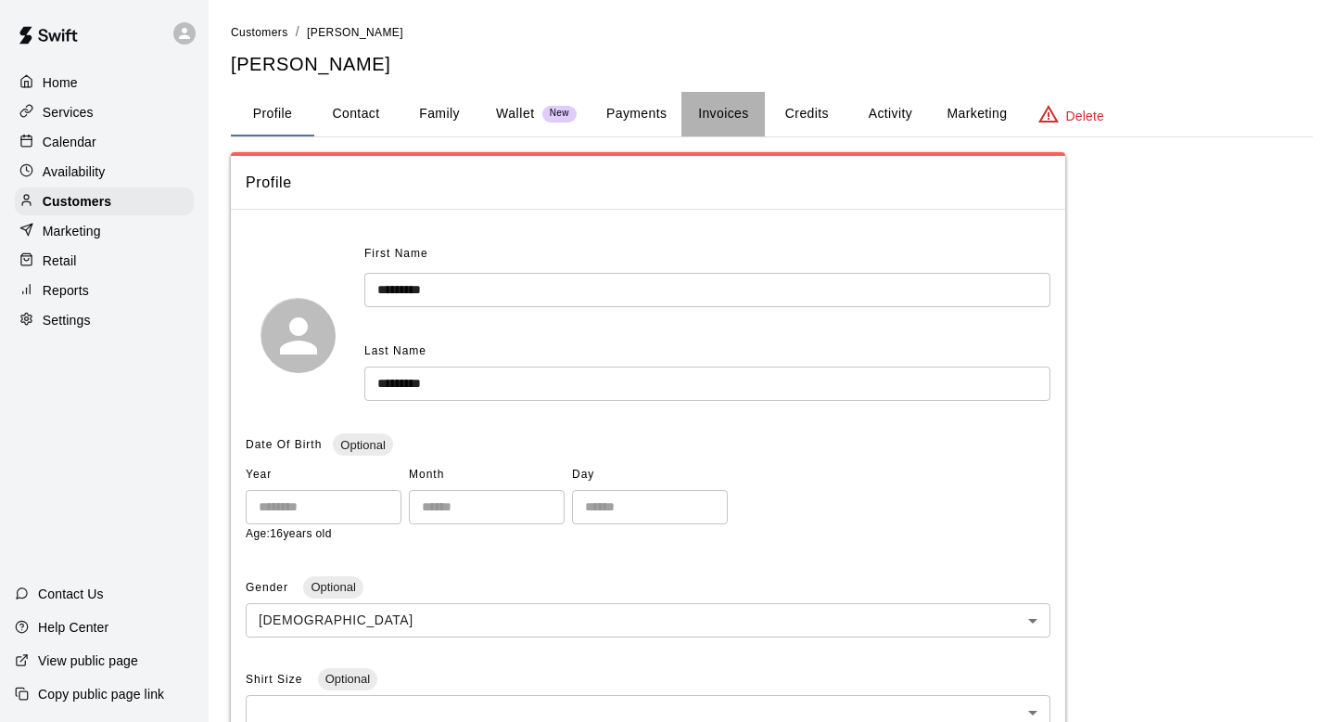
click at [729, 109] on button "Invoices" at bounding box center [723, 114] width 83 height 45
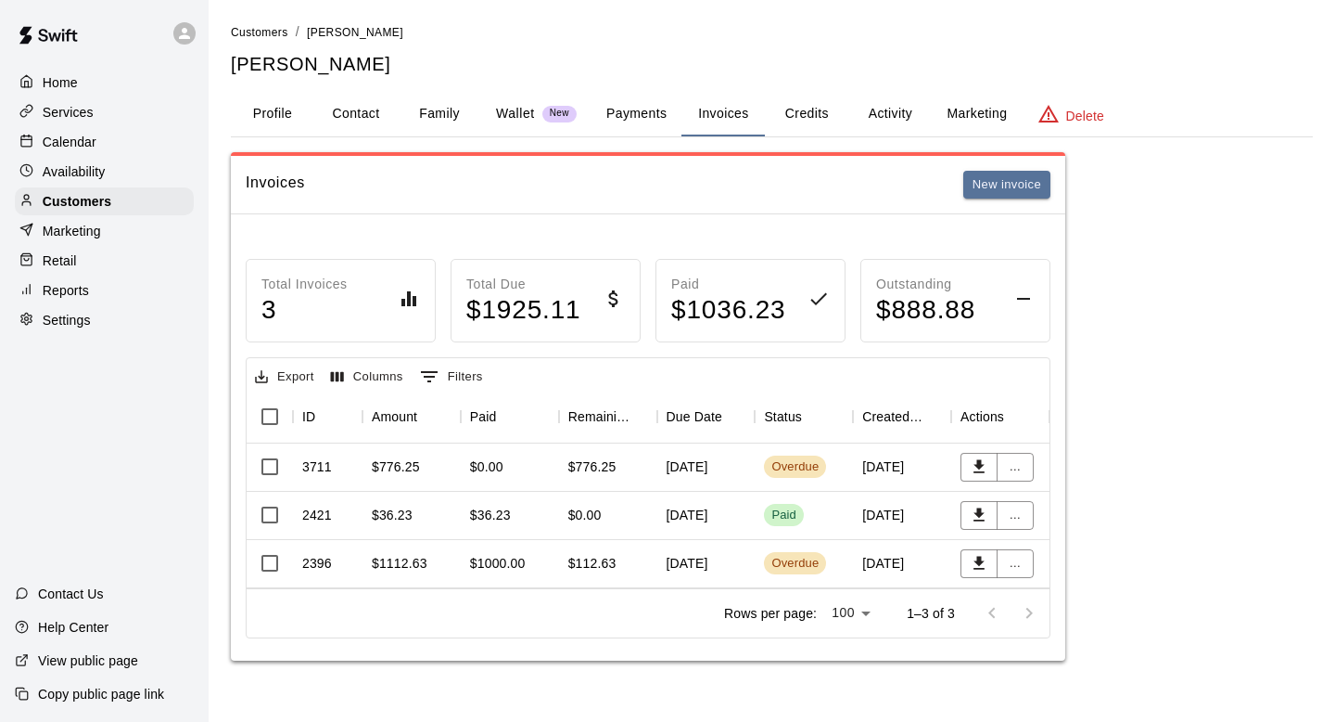
click at [632, 114] on button "Payments" at bounding box center [637, 114] width 90 height 45
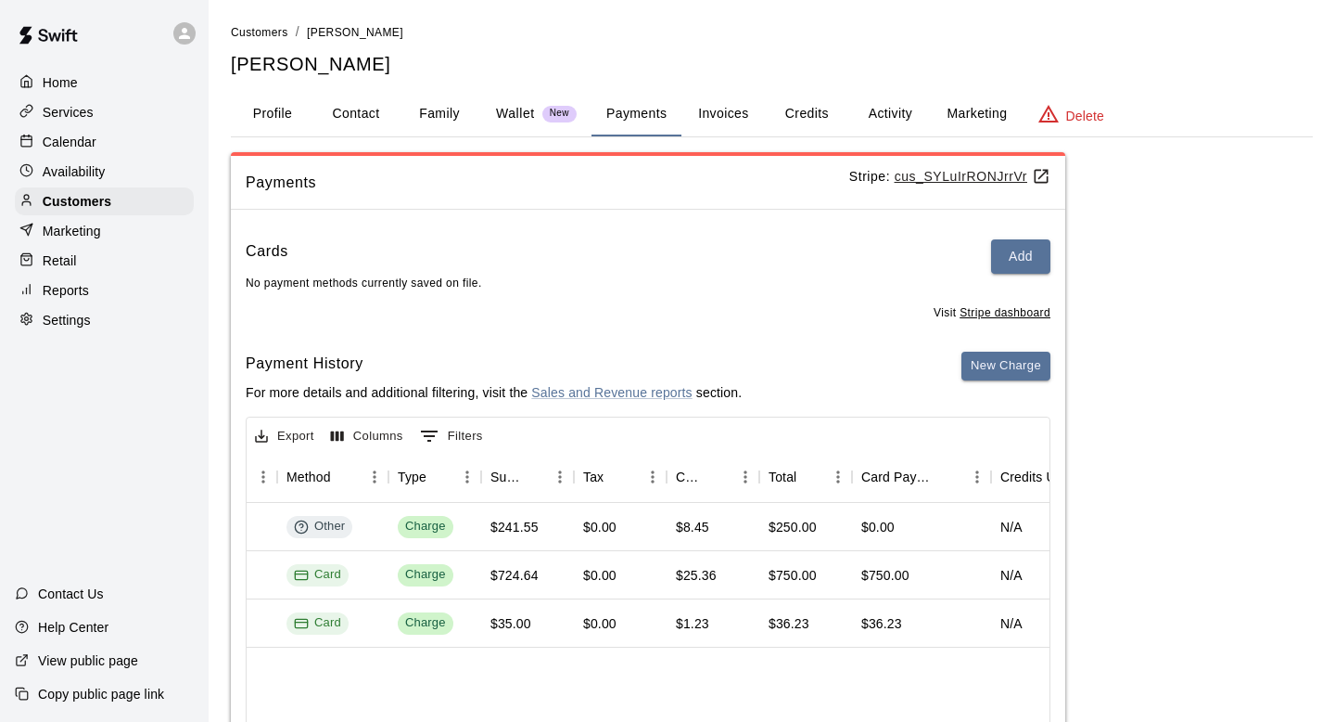
scroll to position [0, 541]
click at [722, 113] on button "Invoices" at bounding box center [723, 114] width 83 height 45
